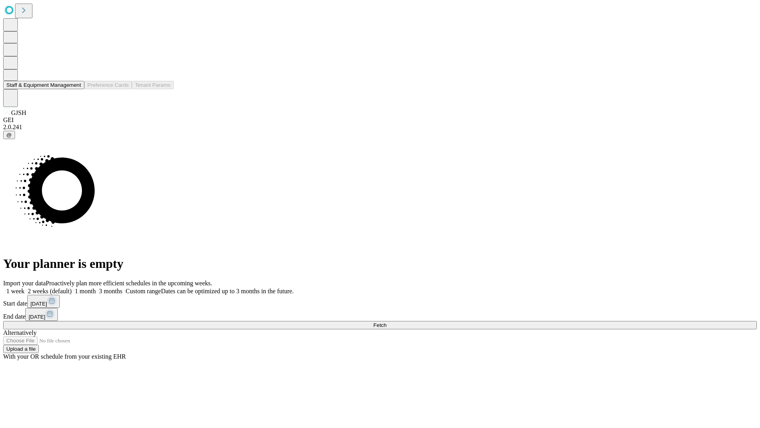
click at [76, 89] on button "Staff & Equipment Management" at bounding box center [43, 85] width 81 height 8
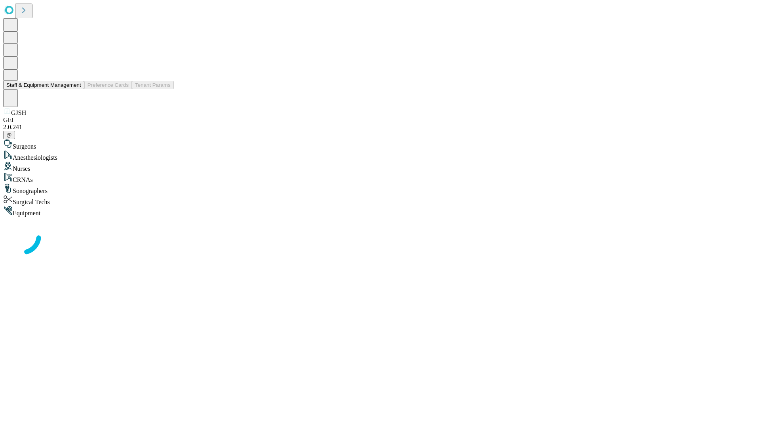
click at [76, 89] on button "Staff & Equipment Management" at bounding box center [43, 85] width 81 height 8
